Goal: Task Accomplishment & Management: Complete application form

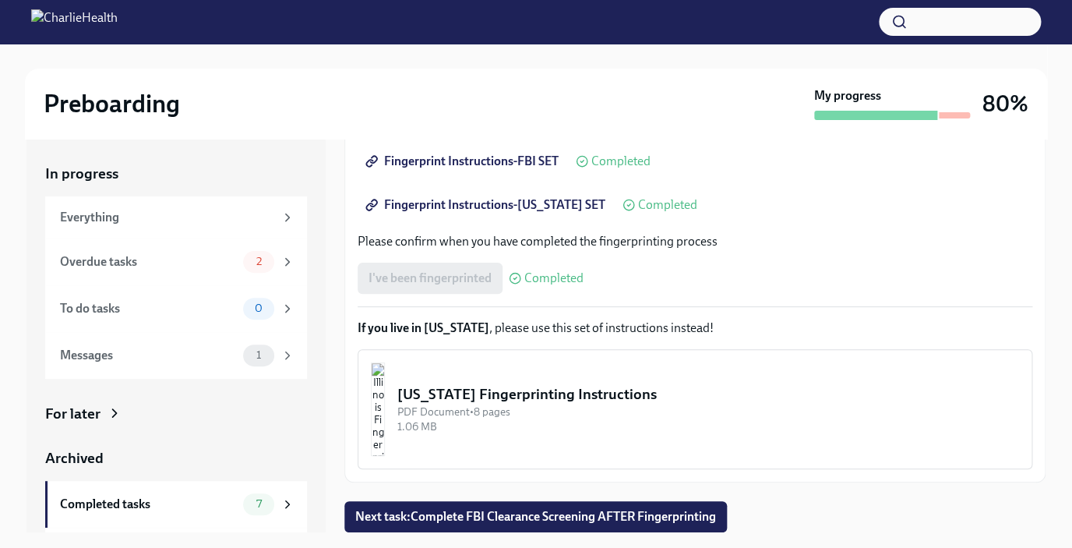
scroll to position [28, 0]
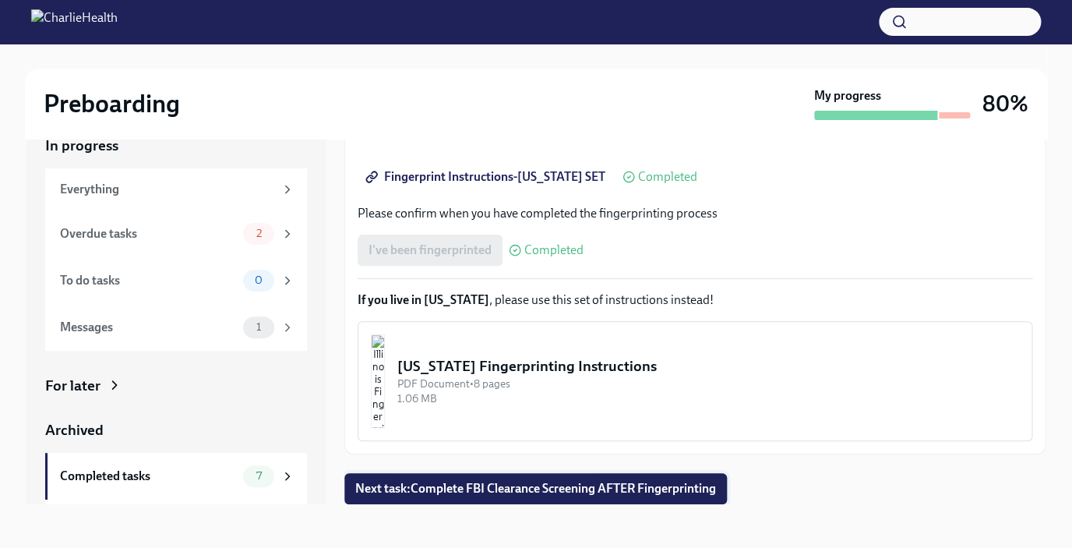
click at [471, 484] on span "Next task : Complete FBI Clearance Screening AFTER Fingerprinting" at bounding box center [535, 489] width 361 height 16
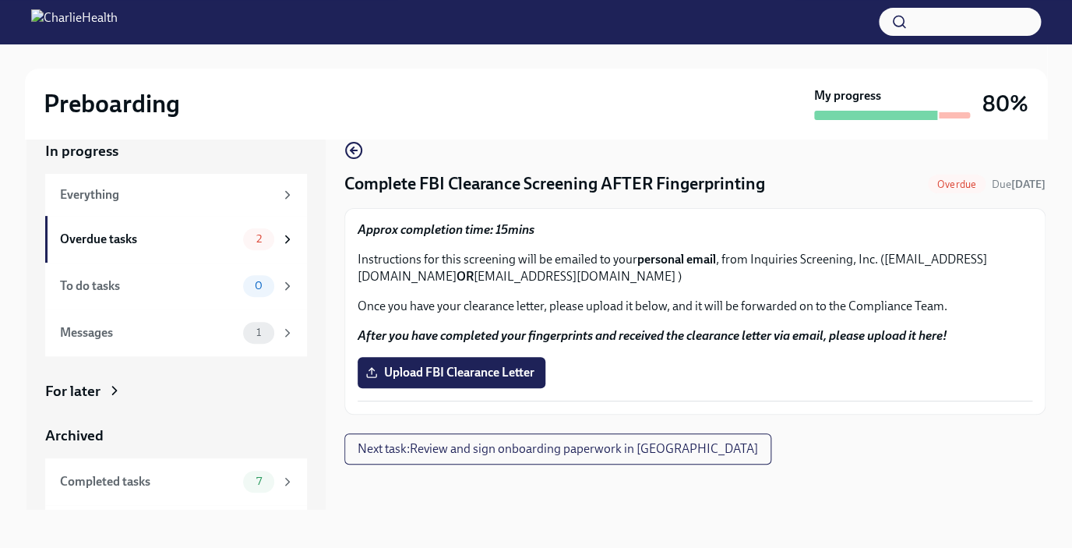
scroll to position [28, 0]
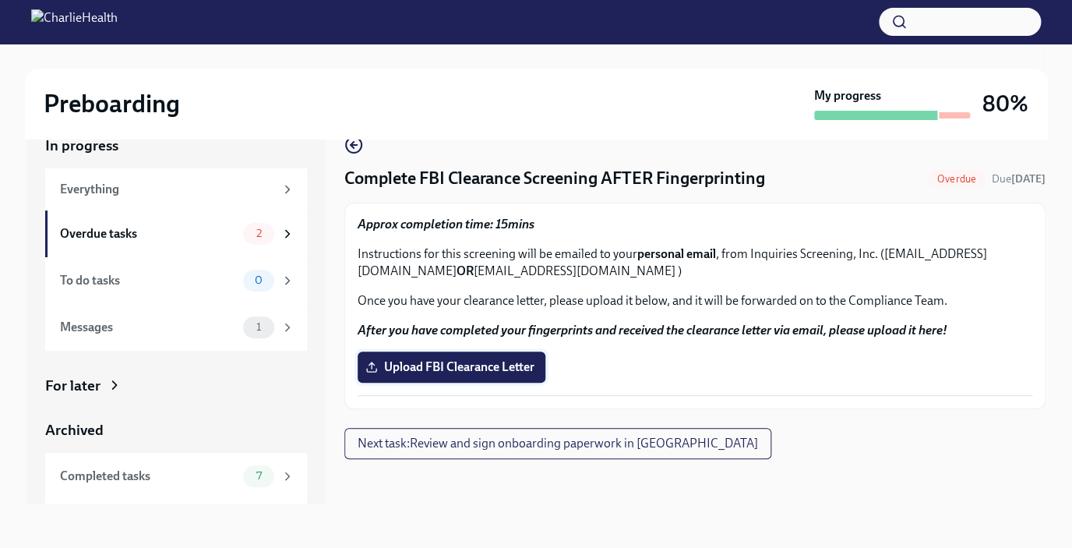
click at [452, 371] on span "Upload FBI Clearance Letter" at bounding box center [452, 367] width 166 height 16
click at [0, 0] on input "Upload FBI Clearance Letter" at bounding box center [0, 0] width 0 height 0
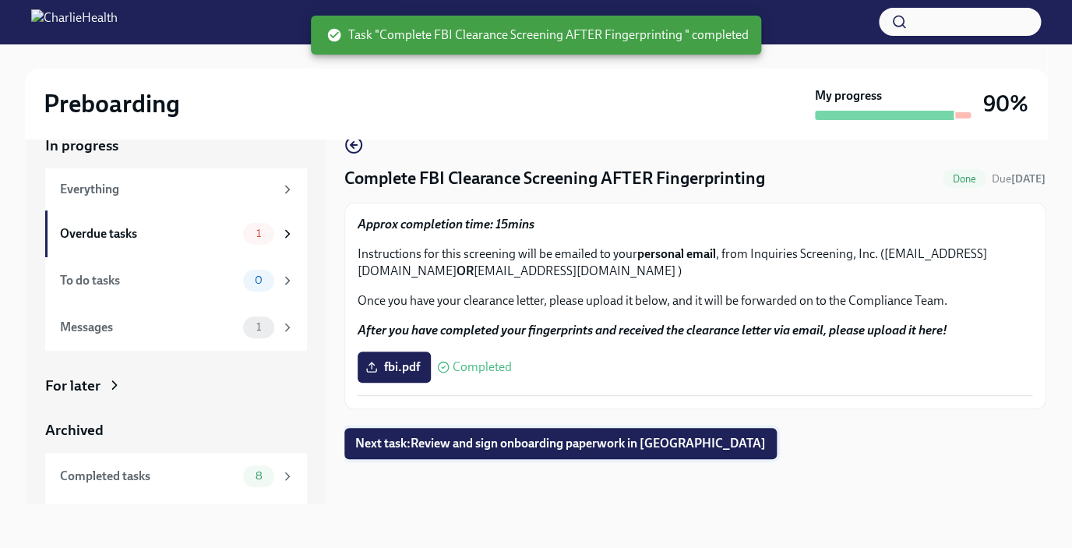
click at [478, 449] on span "Next task : Review and sign onboarding paperwork in [GEOGRAPHIC_DATA]" at bounding box center [560, 444] width 411 height 16
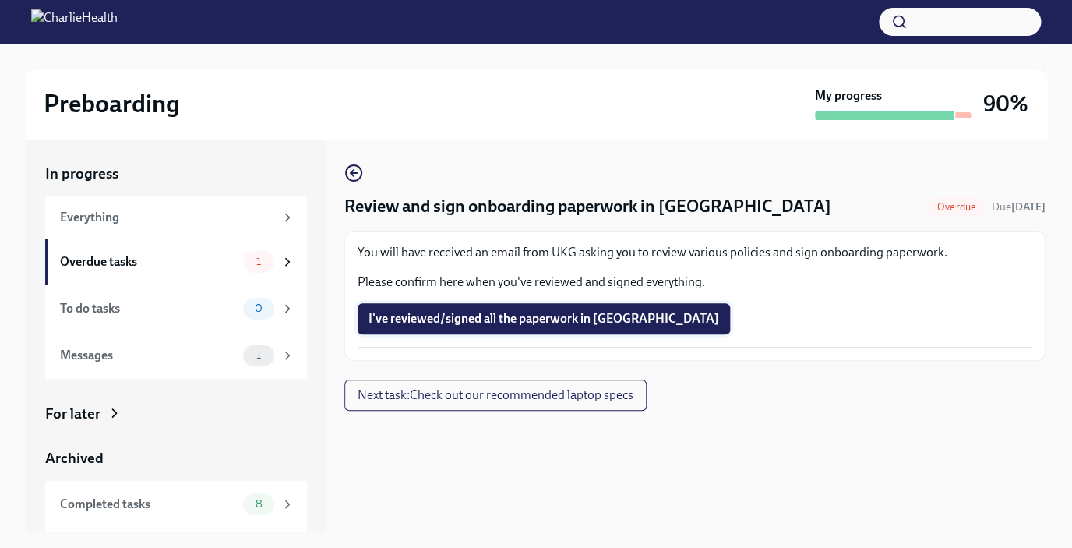
click at [543, 316] on span "I've reviewed/signed all the paperwork in [GEOGRAPHIC_DATA]" at bounding box center [544, 319] width 351 height 16
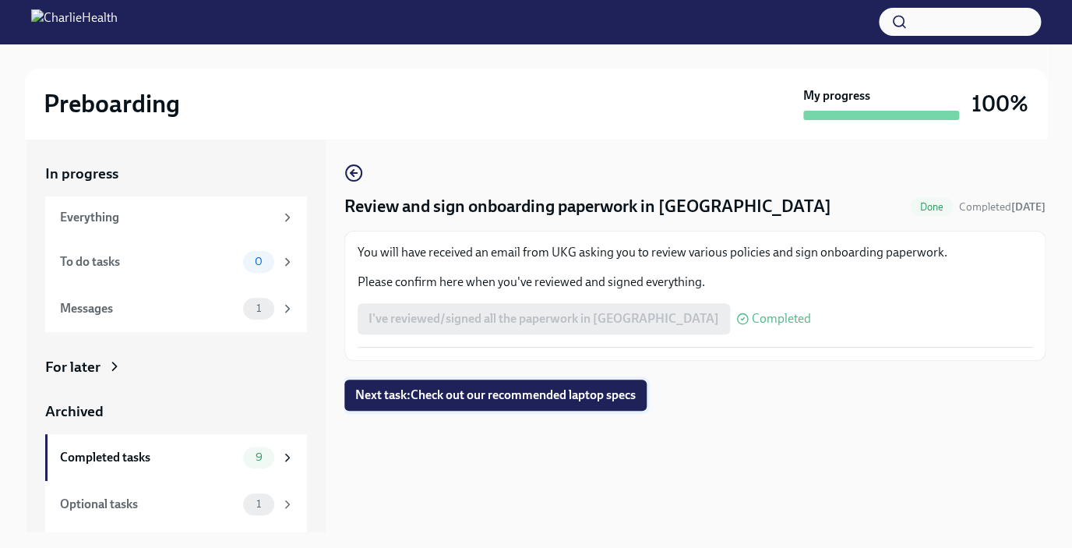
click at [508, 394] on span "Next task : Check out our recommended laptop specs" at bounding box center [495, 395] width 280 height 16
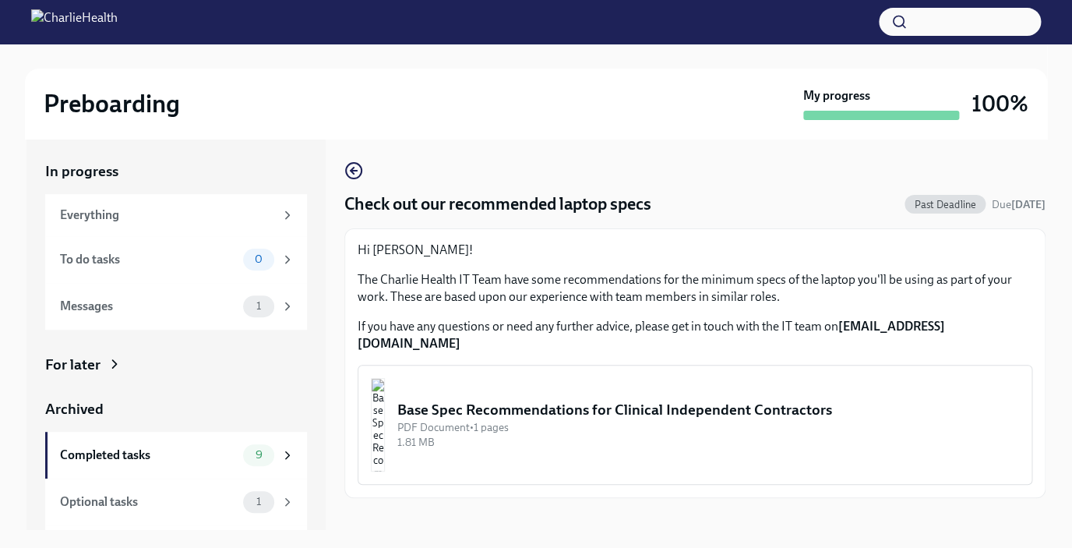
scroll to position [28, 0]
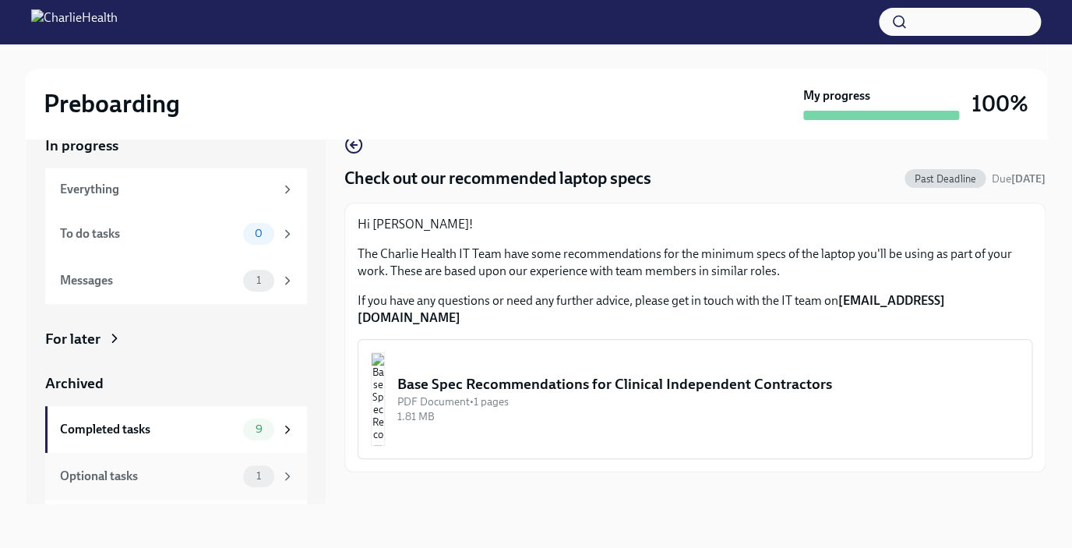
click at [245, 488] on div "Optional tasks 1" at bounding box center [176, 476] width 262 height 47
